Goal: Task Accomplishment & Management: Complete application form

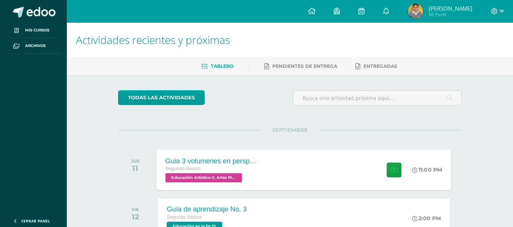
click at [232, 162] on div "Guia 3 volumenes en perspectiva" at bounding box center [211, 161] width 92 height 8
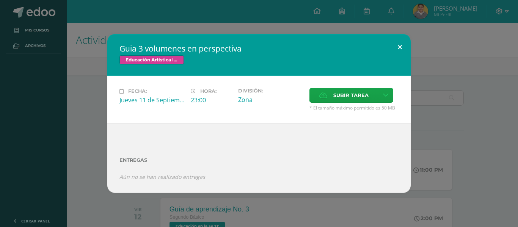
click at [400, 49] on button at bounding box center [400, 47] width 22 height 26
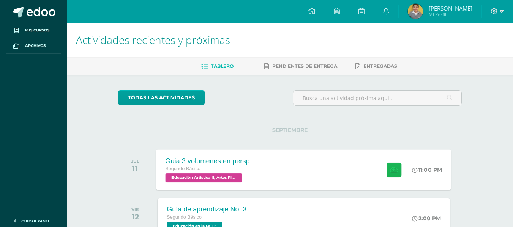
click at [390, 167] on icon at bounding box center [394, 170] width 8 height 6
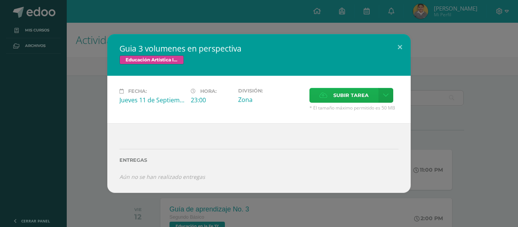
click at [356, 98] on span "Subir tarea" at bounding box center [351, 95] width 35 height 14
click at [0, 0] on input "Subir tarea" at bounding box center [0, 0] width 0 height 0
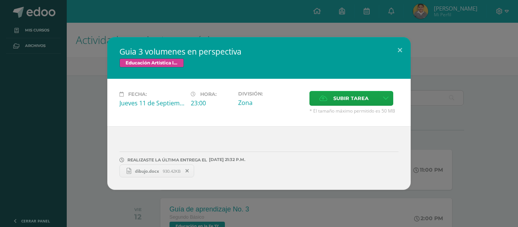
click at [140, 175] on link "dibujo.docx 930.42KB" at bounding box center [157, 171] width 75 height 13
click at [400, 49] on button at bounding box center [400, 50] width 22 height 26
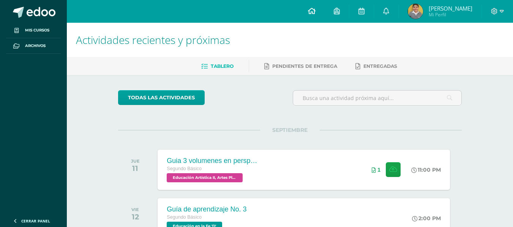
click at [321, 5] on link at bounding box center [312, 11] width 26 height 23
